Goal: Find specific page/section: Find specific page/section

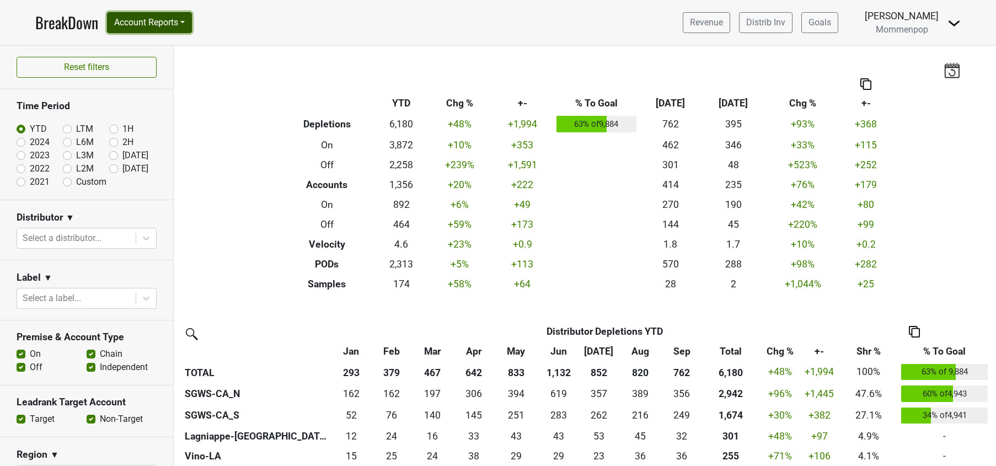
click at [170, 19] on button "Account Reports" at bounding box center [149, 22] width 85 height 21
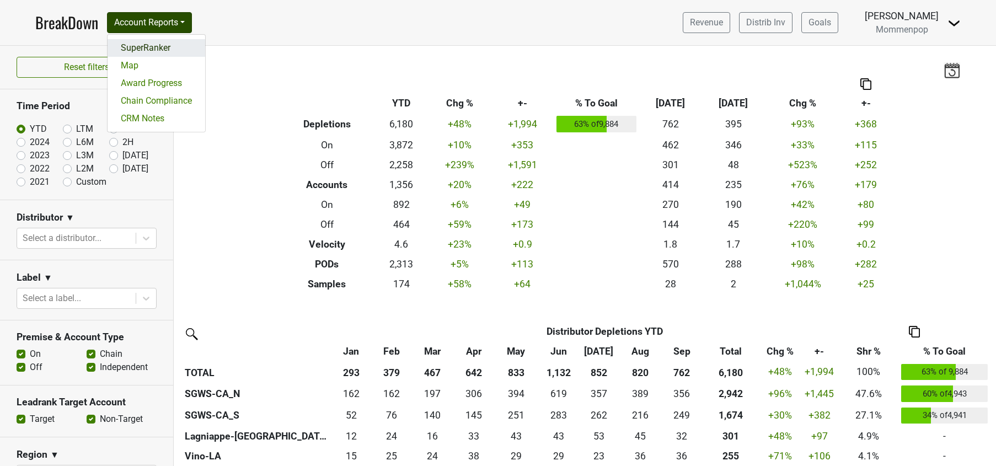
click at [179, 52] on link "SuperRanker" at bounding box center [157, 48] width 98 height 18
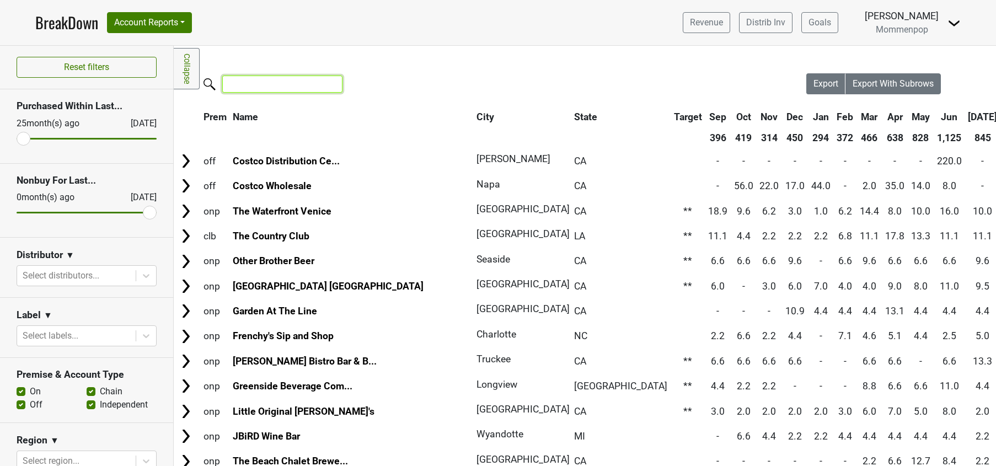
click at [237, 86] on input "search" at bounding box center [282, 84] width 120 height 17
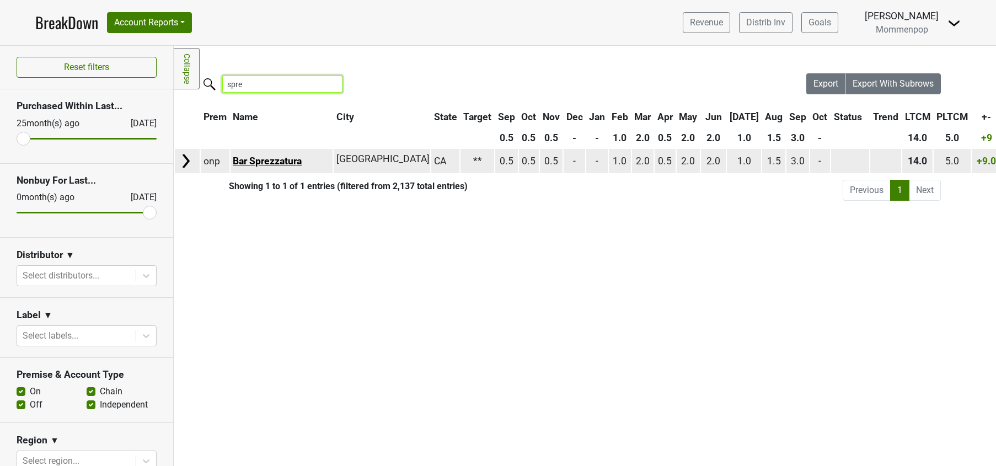
type input "spre"
click at [278, 160] on link "Bar Sprezzatura" at bounding box center [267, 161] width 69 height 11
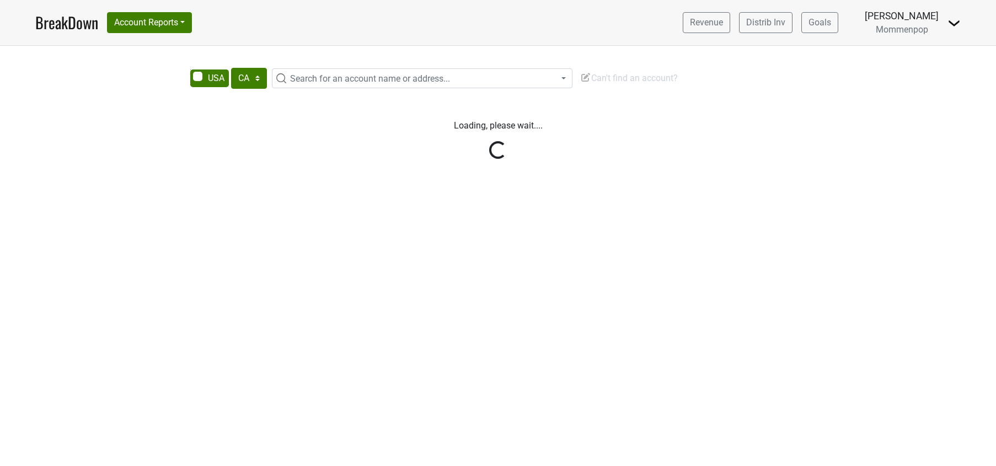
select select "CA"
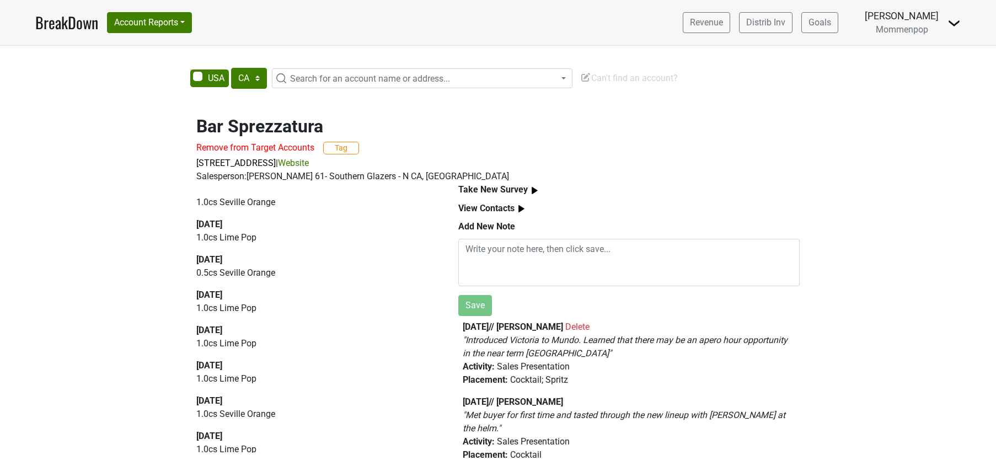
scroll to position [86, 0]
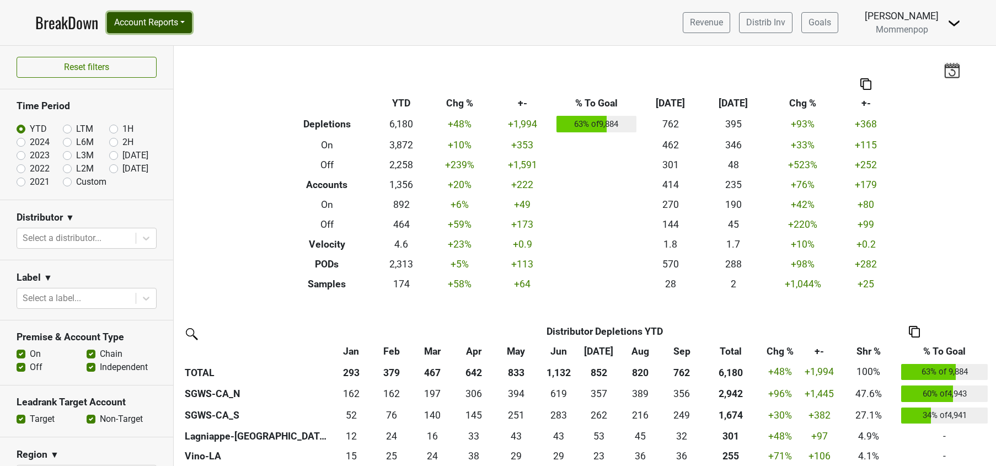
click at [163, 25] on button "Account Reports" at bounding box center [149, 22] width 85 height 21
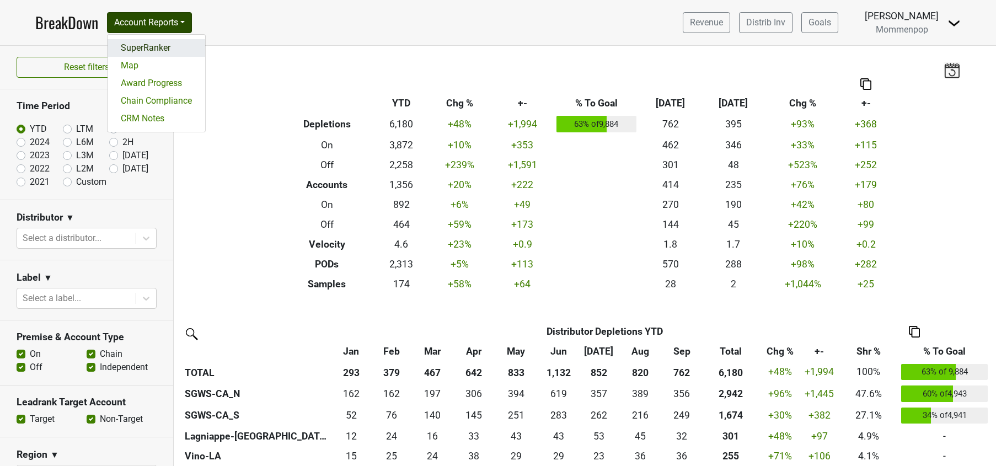
click at [170, 44] on link "SuperRanker" at bounding box center [157, 48] width 98 height 18
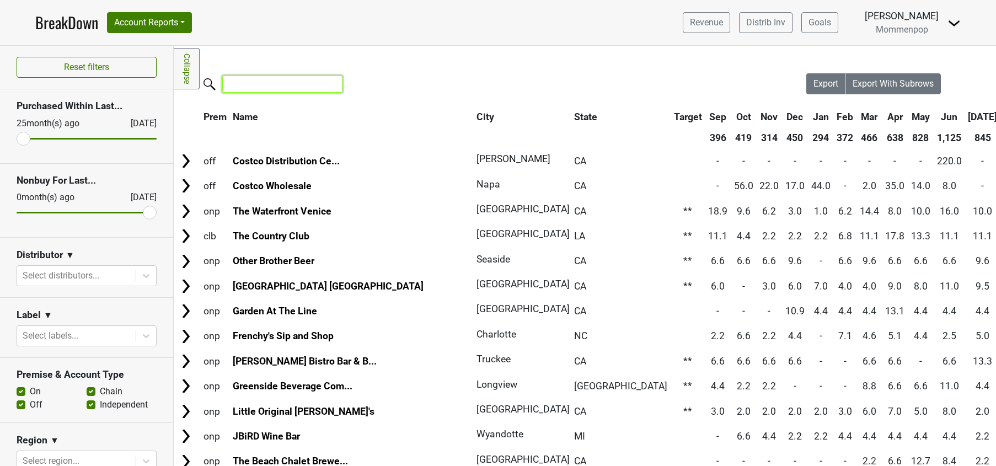
click at [270, 85] on input "search" at bounding box center [282, 84] width 120 height 17
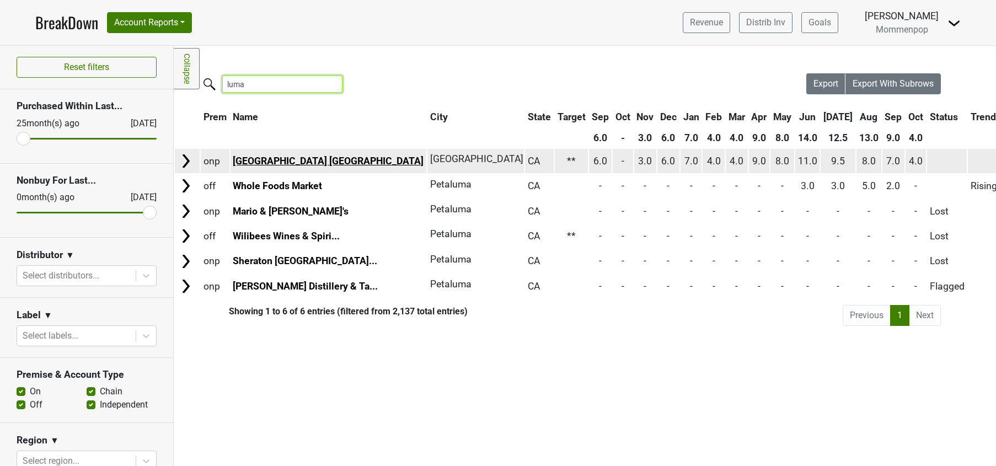
type input "luma"
click at [264, 164] on link "[GEOGRAPHIC_DATA] [GEOGRAPHIC_DATA]" at bounding box center [328, 161] width 191 height 11
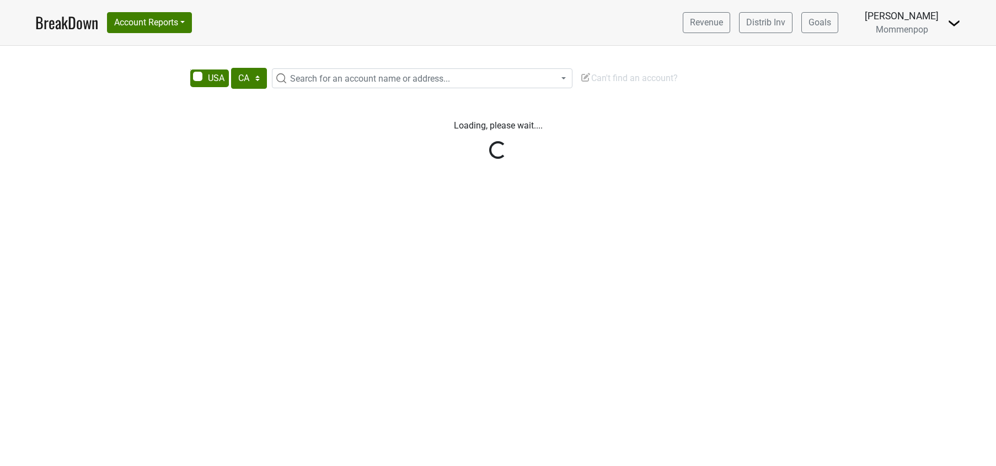
select select "CA"
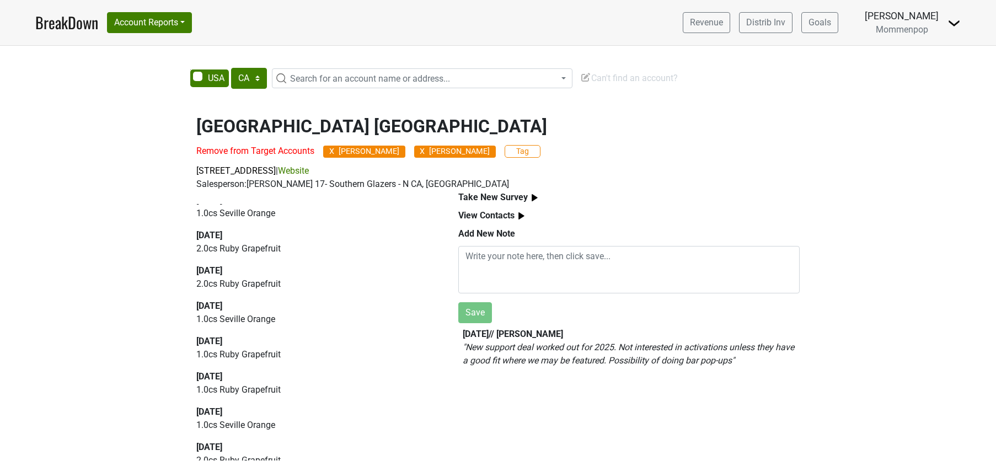
scroll to position [443, 0]
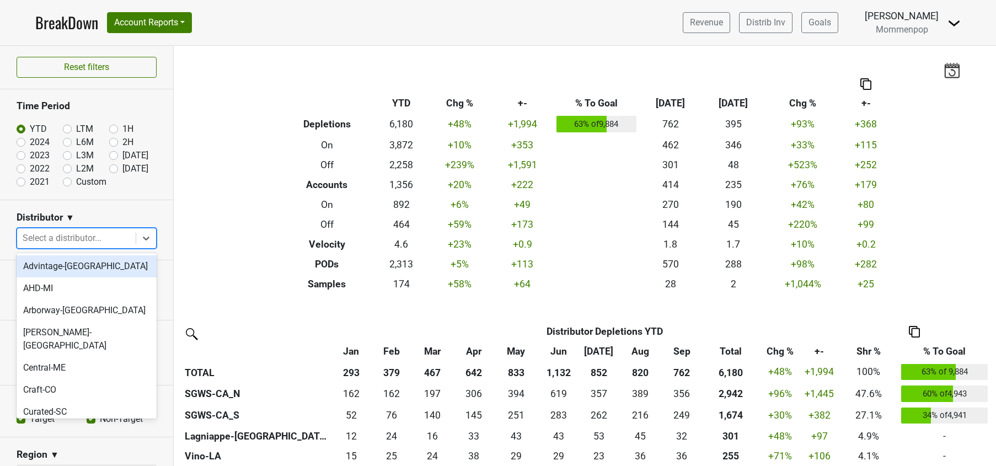
click at [72, 237] on div at bounding box center [77, 238] width 108 height 15
type input "CA"
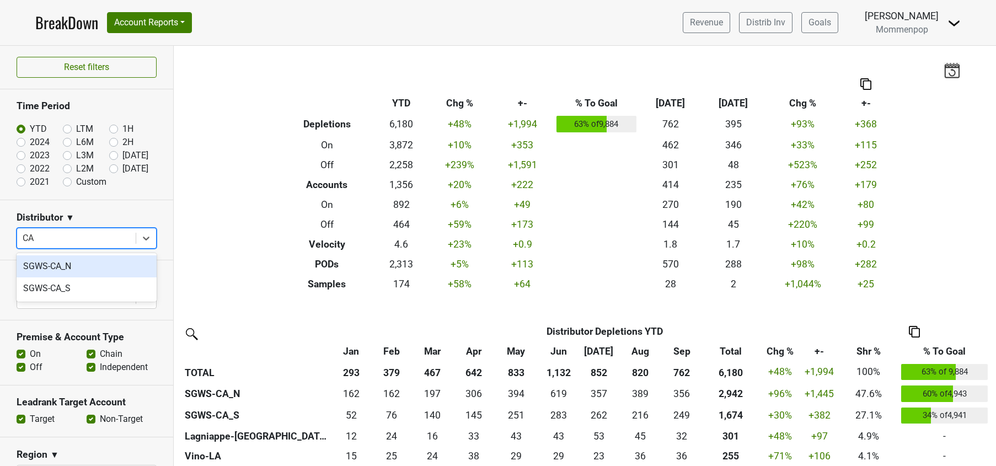
click at [72, 265] on div "SGWS-CA_N" at bounding box center [87, 266] width 140 height 22
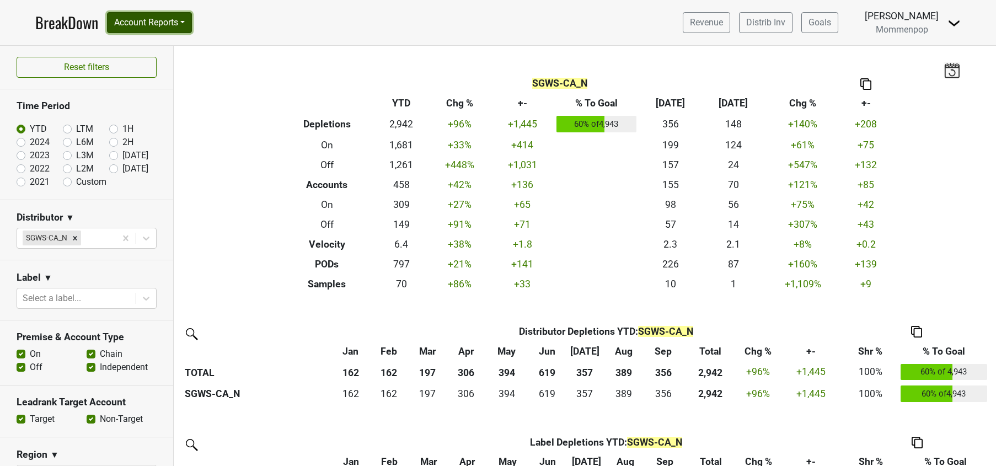
click at [141, 26] on button "Account Reports" at bounding box center [149, 22] width 85 height 21
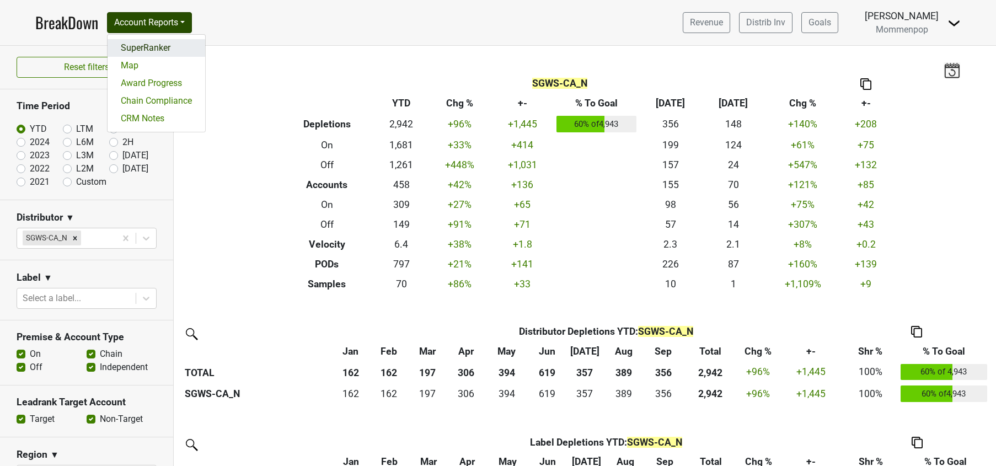
click at [140, 46] on link "SuperRanker" at bounding box center [157, 48] width 98 height 18
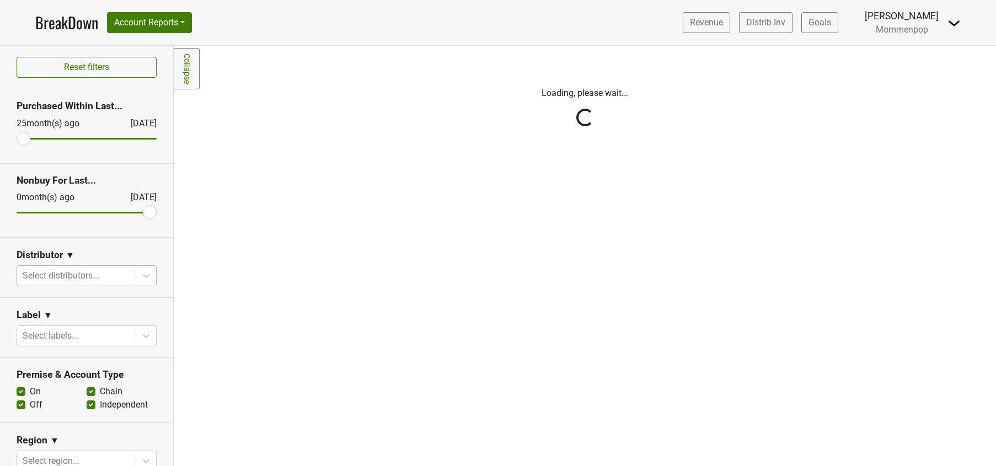
click at [88, 275] on div at bounding box center [77, 275] width 108 height 15
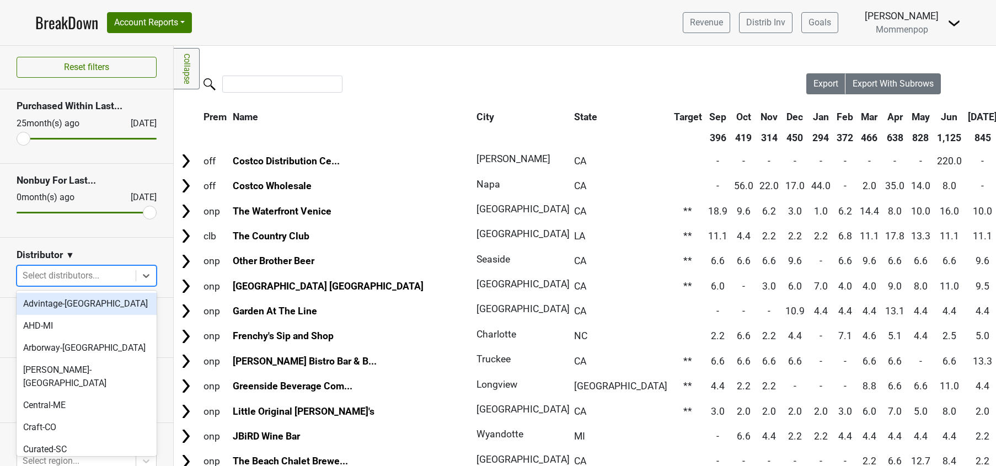
click at [88, 275] on div at bounding box center [77, 275] width 108 height 15
type input "CA"
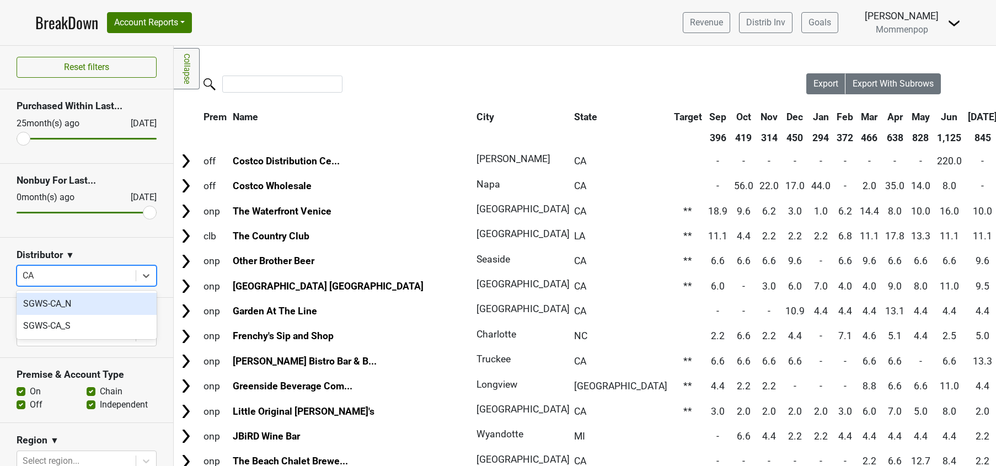
click at [62, 308] on div "SGWS-CA_N" at bounding box center [87, 304] width 140 height 22
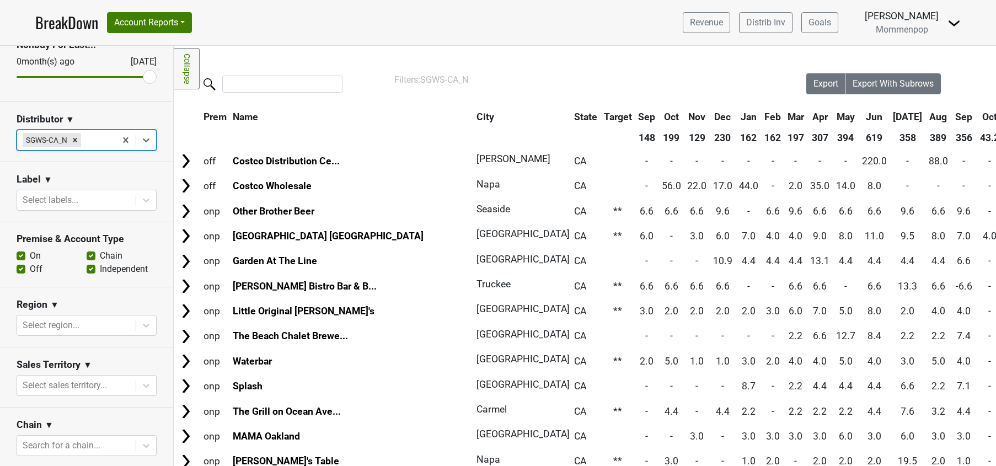
scroll to position [141, 0]
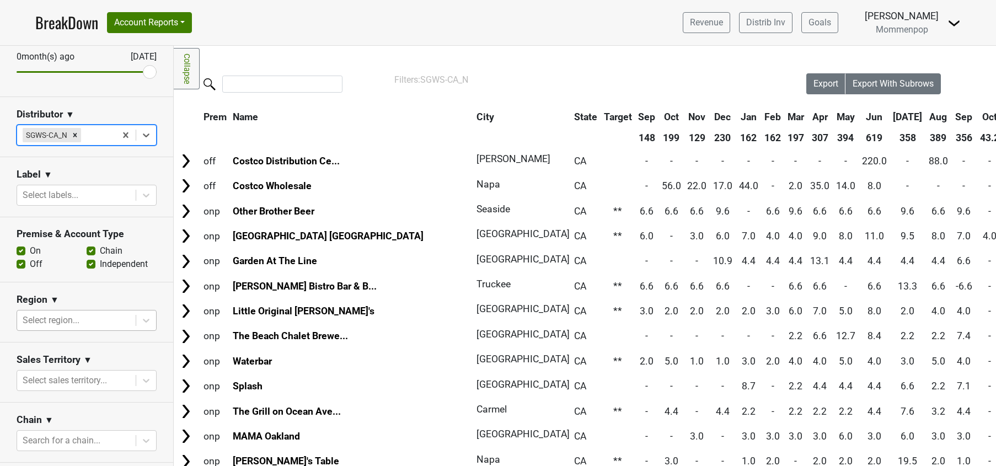
click at [80, 315] on div at bounding box center [77, 320] width 108 height 15
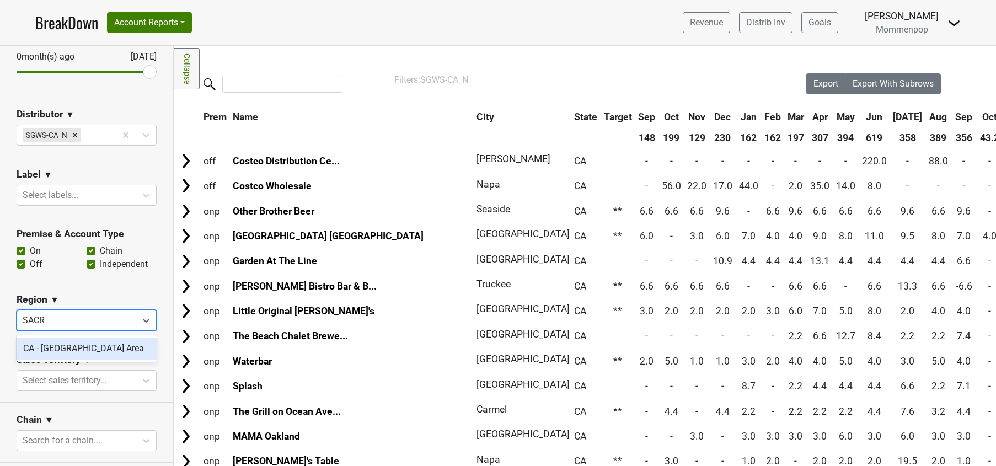
type input "[DEMOGRAPHIC_DATA]"
click at [84, 349] on div "CA - [GEOGRAPHIC_DATA] Area" at bounding box center [87, 349] width 140 height 22
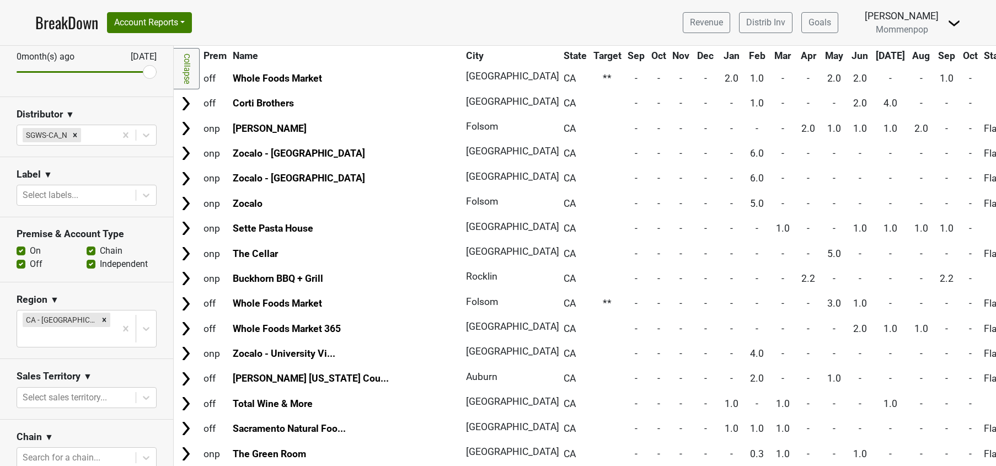
scroll to position [0, 0]
